Goal: Transaction & Acquisition: Purchase product/service

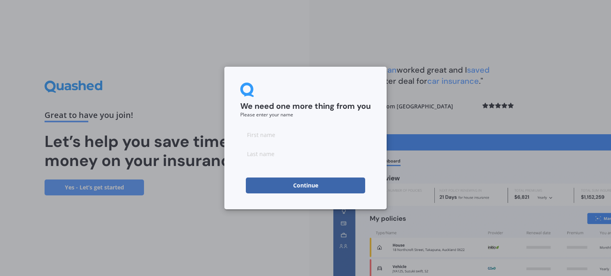
click at [318, 140] on input at bounding box center [305, 135] width 130 height 16
type input "[PERSON_NAME]"
click at [275, 156] on input at bounding box center [305, 154] width 130 height 16
type input "LOOYENGA"
click at [292, 191] on button "Continue" at bounding box center [305, 186] width 119 height 16
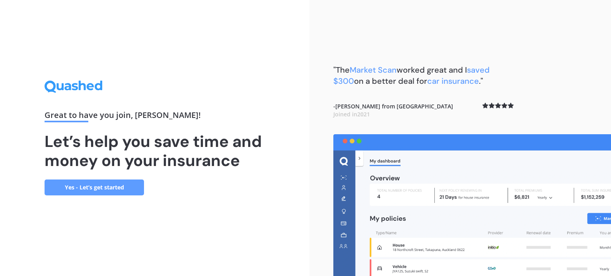
click at [88, 187] on link "Yes - Let’s get started" at bounding box center [94, 188] width 99 height 16
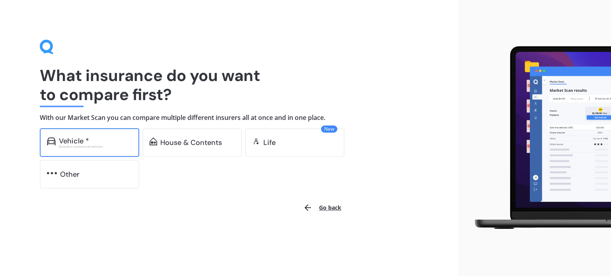
click at [88, 149] on div "Vehicle * Excludes commercial vehicles" at bounding box center [89, 142] width 99 height 29
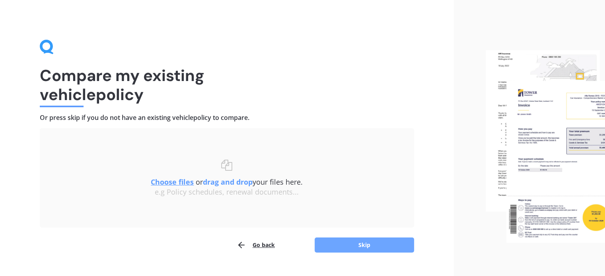
click at [339, 246] on button "Skip" at bounding box center [363, 245] width 99 height 15
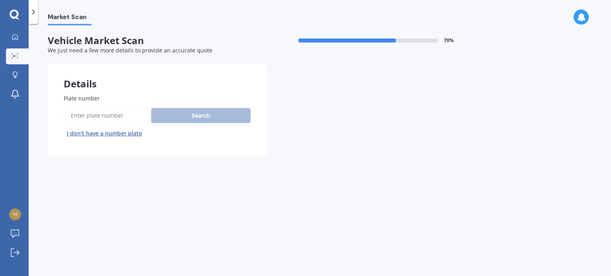
click at [105, 115] on input "Plate number" at bounding box center [106, 115] width 84 height 17
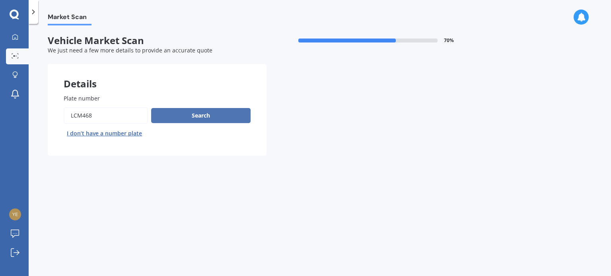
type input "LCM468"
click at [221, 114] on button "Search" at bounding box center [200, 115] width 99 height 15
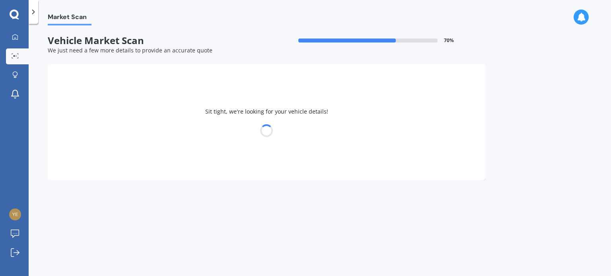
select select "NISSAN"
select select "MURANO"
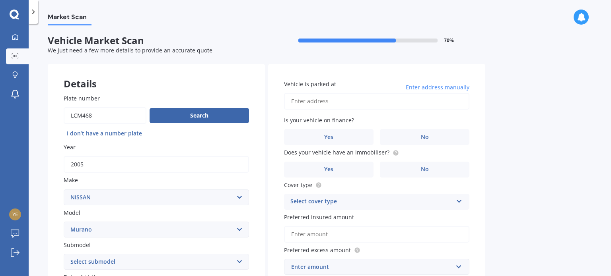
click at [319, 101] on input "Vehicle is parked at" at bounding box center [376, 101] width 185 height 17
type input "[STREET_ADDRESS]"
click at [421, 134] on span "No" at bounding box center [425, 137] width 8 height 7
click at [0, 0] on input "No" at bounding box center [0, 0] width 0 height 0
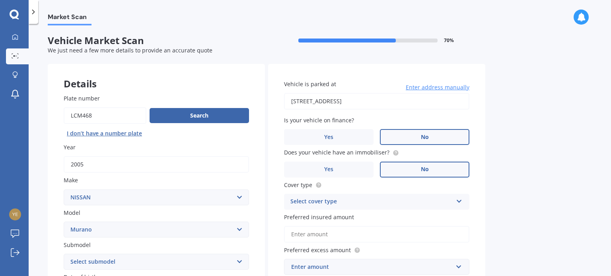
click at [418, 170] on label "No" at bounding box center [424, 170] width 89 height 16
click at [0, 0] on input "No" at bounding box center [0, 0] width 0 height 0
click at [375, 202] on div "Select cover type" at bounding box center [371, 202] width 162 height 10
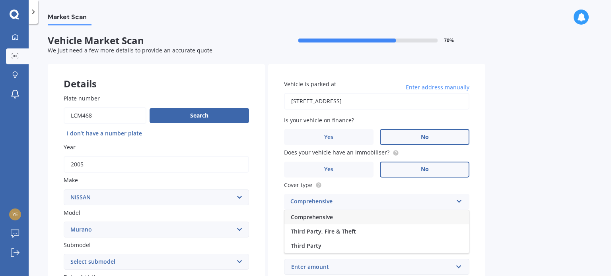
click at [367, 214] on div "Comprehensive" at bounding box center [376, 217] width 184 height 14
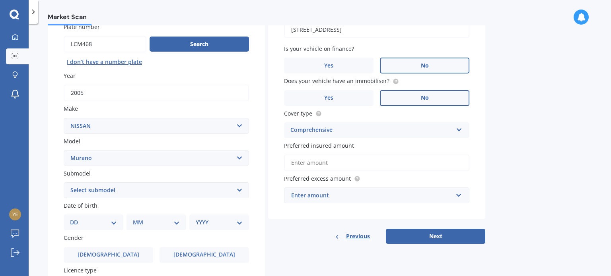
scroll to position [80, 0]
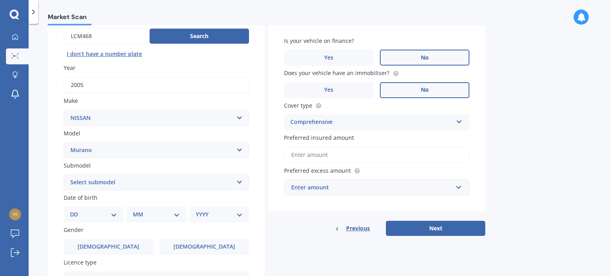
click at [311, 154] on input "Preferred insured amount" at bounding box center [376, 155] width 185 height 17
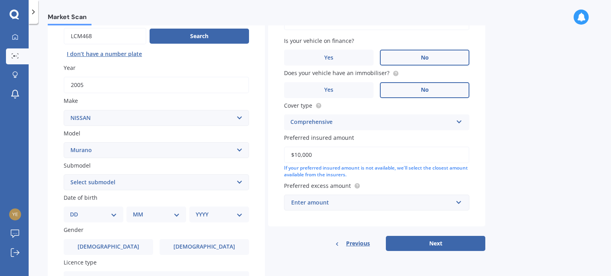
type input "$10,000"
click at [316, 205] on div "Enter amount" at bounding box center [371, 202] width 161 height 9
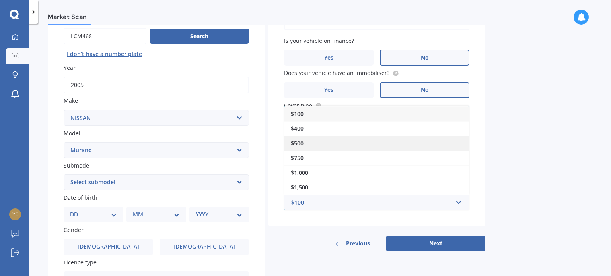
click at [318, 145] on div "$500" at bounding box center [376, 143] width 184 height 15
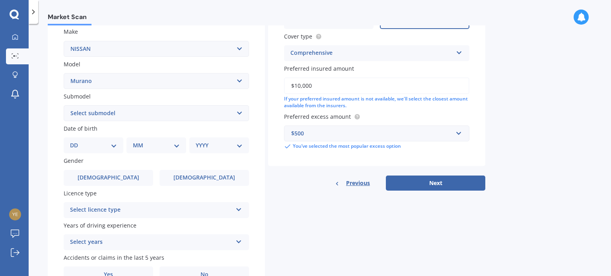
scroll to position [192, 0]
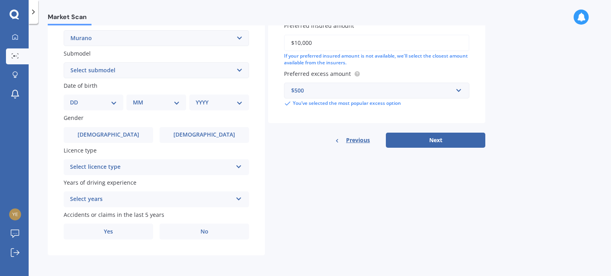
click at [118, 171] on div "Select licence type" at bounding box center [151, 168] width 162 height 10
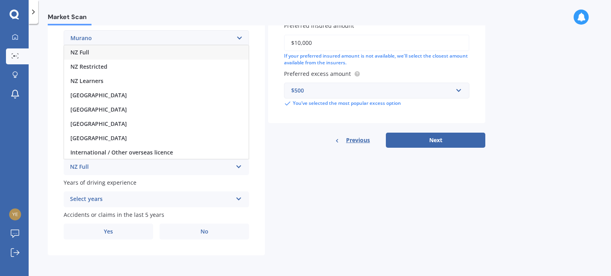
click at [103, 52] on div "NZ Full" at bounding box center [156, 52] width 184 height 14
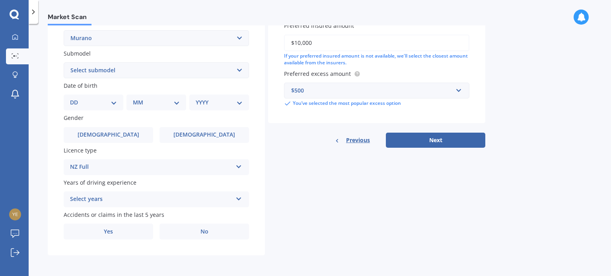
click at [109, 195] on div "Select years" at bounding box center [151, 200] width 162 height 10
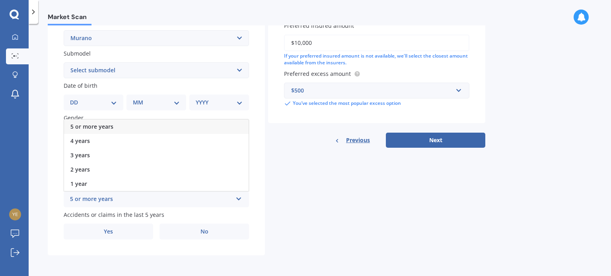
click at [108, 128] on span "5 or more years" at bounding box center [91, 127] width 43 height 8
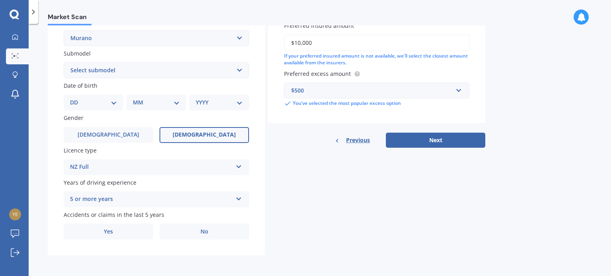
click at [227, 136] on label "[DEMOGRAPHIC_DATA]" at bounding box center [203, 135] width 89 height 16
click at [0, 0] on input "[DEMOGRAPHIC_DATA]" at bounding box center [0, 0] width 0 height 0
click at [99, 103] on select "DD 01 02 03 04 05 06 07 08 09 10 11 12 13 14 15 16 17 18 19 20 21 22 23 24 25 2…" at bounding box center [93, 102] width 47 height 9
select select "20"
click at [76, 98] on select "DD 01 02 03 04 05 06 07 08 09 10 11 12 13 14 15 16 17 18 19 20 21 22 23 24 25 2…" at bounding box center [93, 102] width 47 height 9
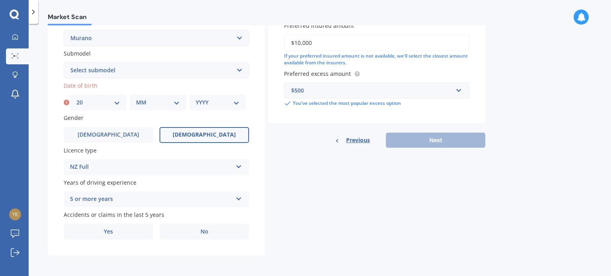
click at [170, 102] on select "MM 01 02 03 04 05 06 07 08 09 10 11 12" at bounding box center [158, 102] width 44 height 9
select select "11"
click at [136, 98] on select "MM 01 02 03 04 05 06 07 08 09 10 11 12" at bounding box center [158, 102] width 44 height 9
click at [209, 103] on select "YYYY 2025 2024 2023 2022 2021 2020 2019 2018 2017 2016 2015 2014 2013 2012 2011…" at bounding box center [218, 102] width 44 height 9
select select "1981"
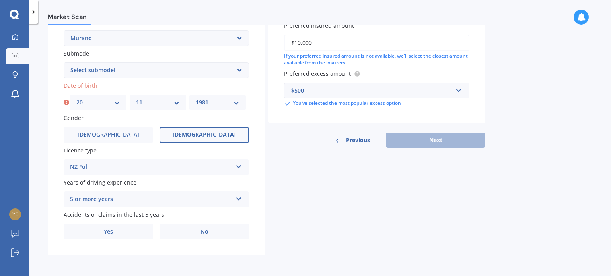
click at [196, 98] on select "YYYY 2025 2024 2023 2022 2021 2020 2019 2018 2017 2016 2015 2014 2013 2012 2011…" at bounding box center [218, 102] width 44 height 9
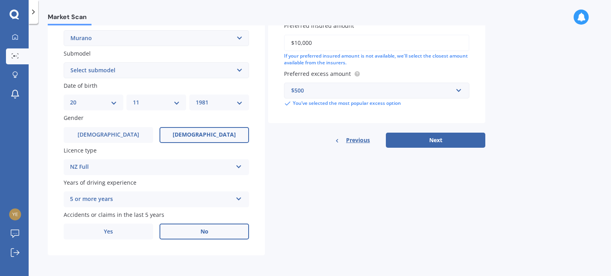
click at [176, 233] on label "No" at bounding box center [203, 232] width 89 height 16
click at [0, 0] on input "No" at bounding box center [0, 0] width 0 height 0
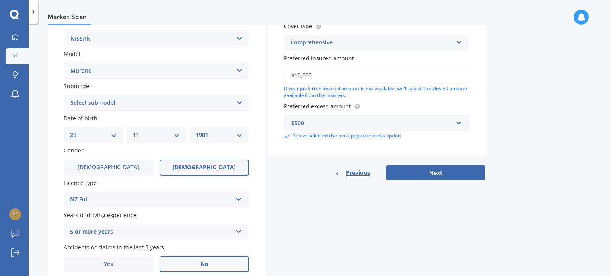
scroll to position [112, 0]
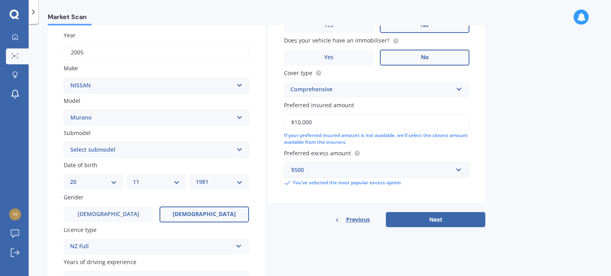
click at [135, 152] on select "Select submodel 2WD 4WD" at bounding box center [156, 150] width 185 height 16
select select "2WD"
click at [64, 142] on select "Select submodel 2WD 4WD" at bounding box center [156, 150] width 185 height 16
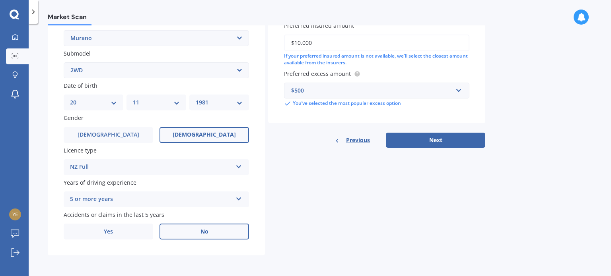
scroll to position [0, 0]
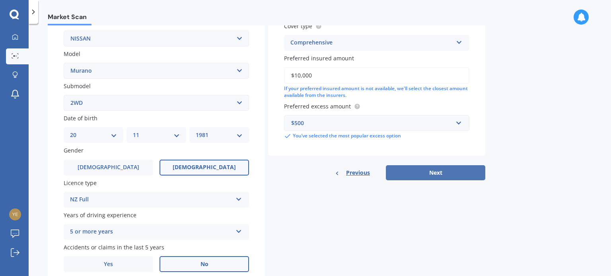
click at [420, 176] on button "Next" at bounding box center [435, 172] width 99 height 15
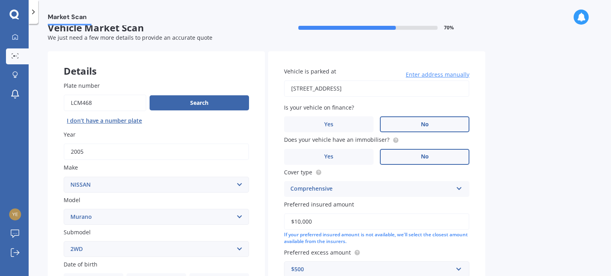
select select "20"
select select "11"
select select "1981"
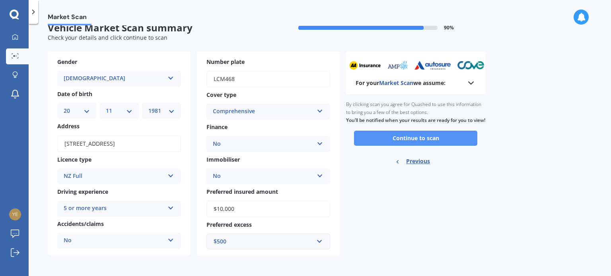
click at [398, 145] on button "Continue to scan" at bounding box center [415, 138] width 123 height 15
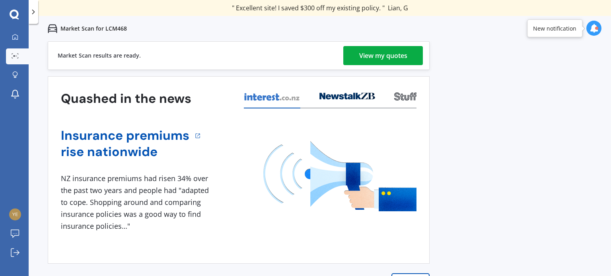
click at [363, 54] on div "View my quotes" at bounding box center [383, 55] width 48 height 19
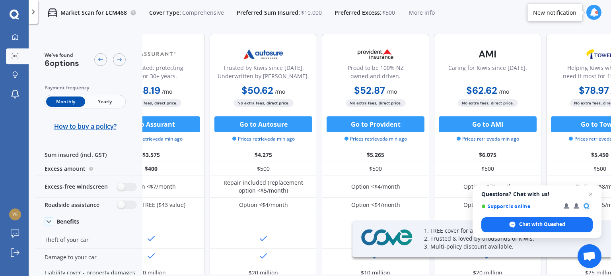
scroll to position [0, 204]
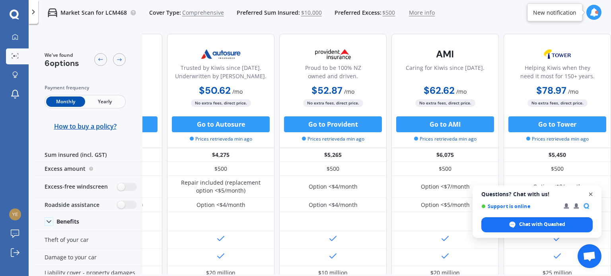
click at [588, 194] on span "Close chat" at bounding box center [591, 195] width 10 height 10
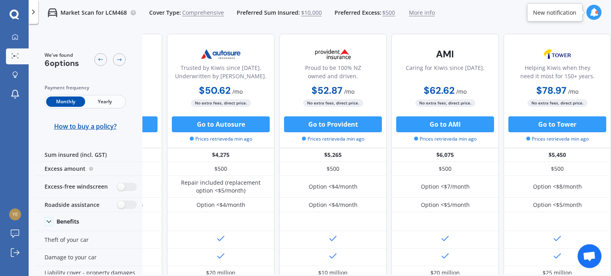
click at [425, 13] on span "More info" at bounding box center [422, 13] width 26 height 8
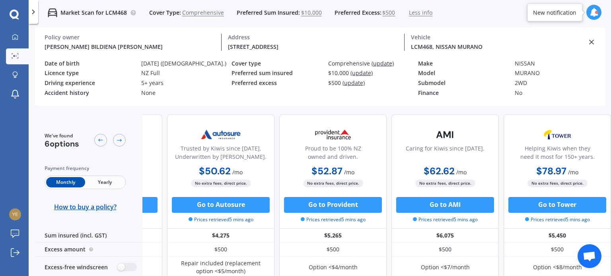
click at [425, 13] on span "Less info" at bounding box center [420, 13] width 23 height 8
